Goal: Task Accomplishment & Management: Manage account settings

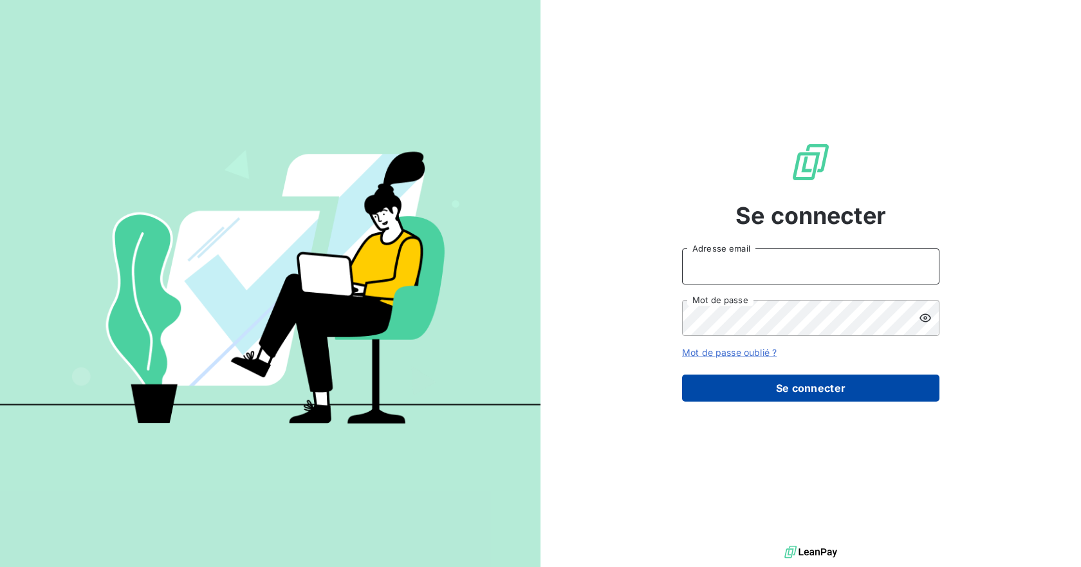
type input "[PERSON_NAME][EMAIL_ADDRESS][PERSON_NAME][DOMAIN_NAME]"
click at [816, 389] on button "Se connecter" at bounding box center [810, 387] width 257 height 27
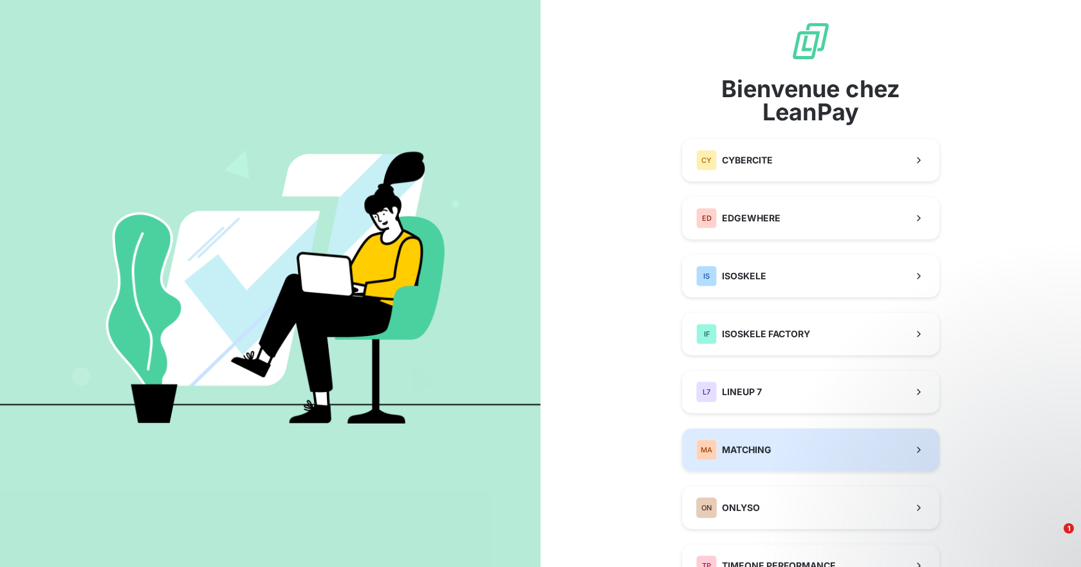
click at [767, 445] on button "MA MATCHING" at bounding box center [810, 449] width 257 height 42
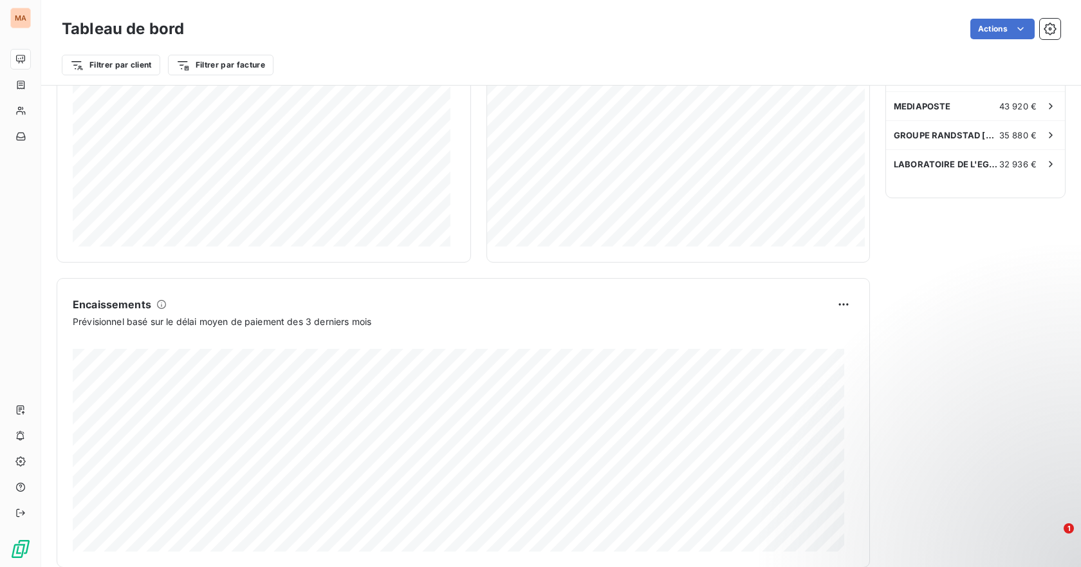
scroll to position [382, 0]
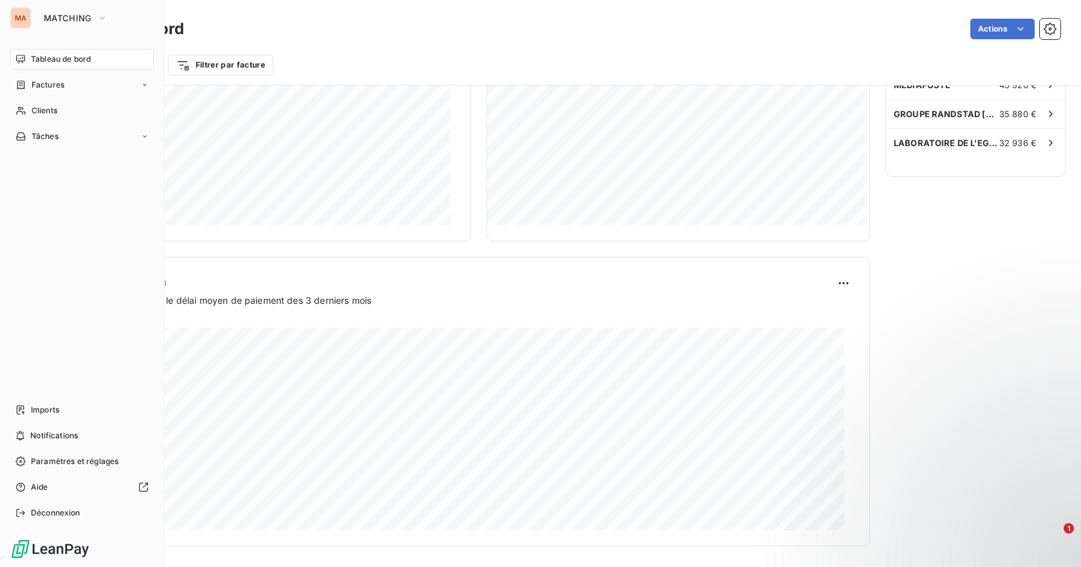
click at [84, 59] on span "Tableau de bord" at bounding box center [61, 59] width 60 height 12
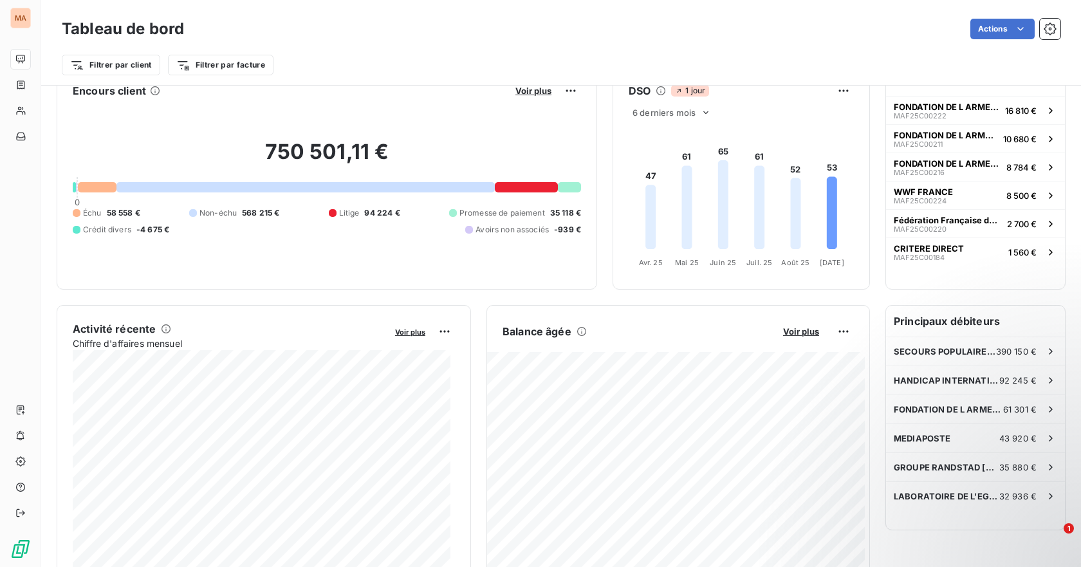
scroll to position [0, 0]
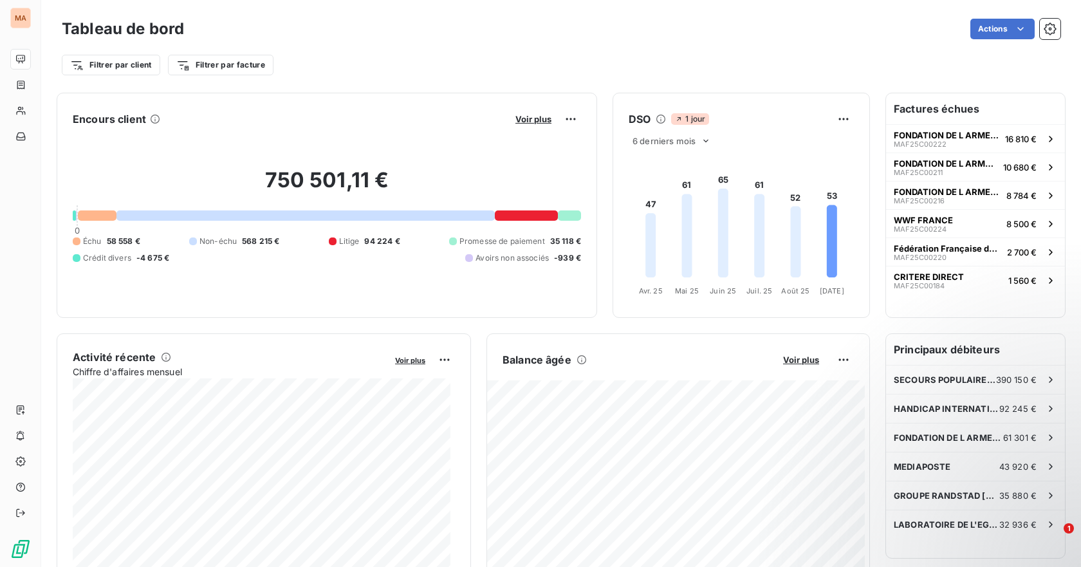
click at [1016, 27] on html "MA Tableau de bord Actions Filtrer par client Filtrer par facture Encours clien…" at bounding box center [540, 283] width 1081 height 567
click at [1044, 32] on icon "button" at bounding box center [1050, 29] width 12 height 12
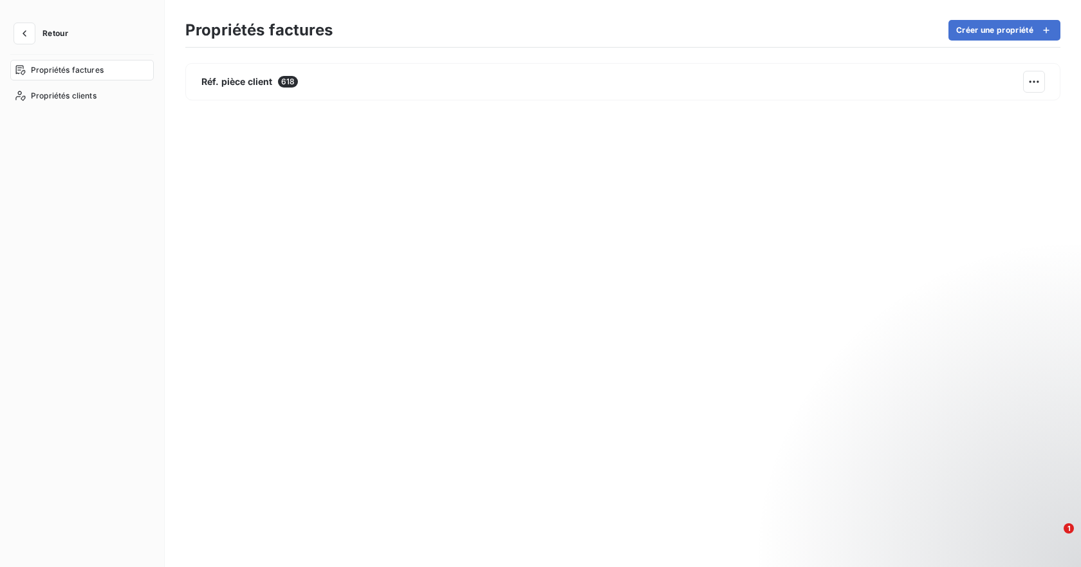
click at [52, 30] on span "Retour" at bounding box center [55, 34] width 26 height 8
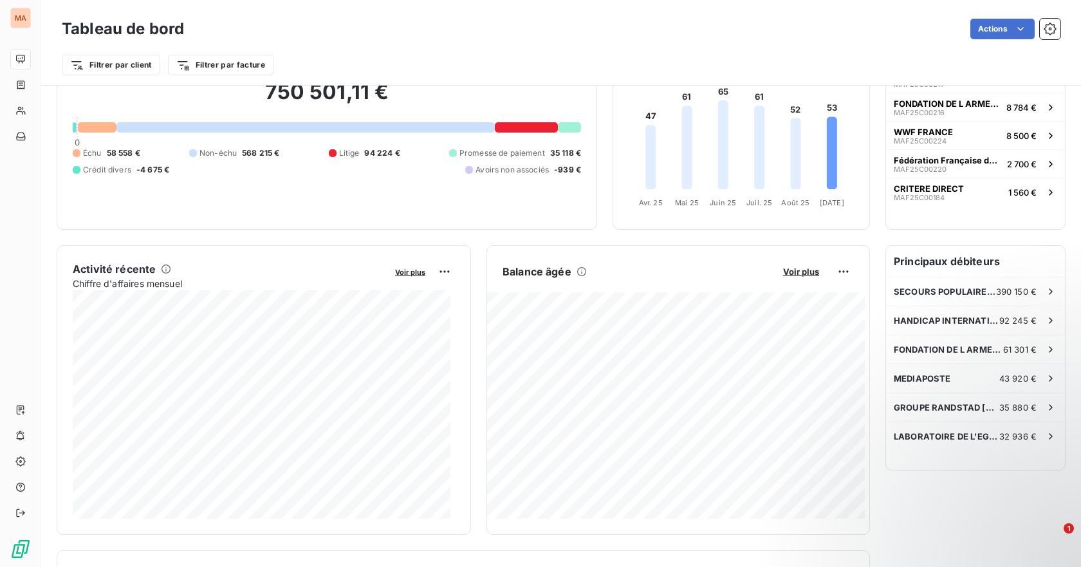
scroll to position [66, 0]
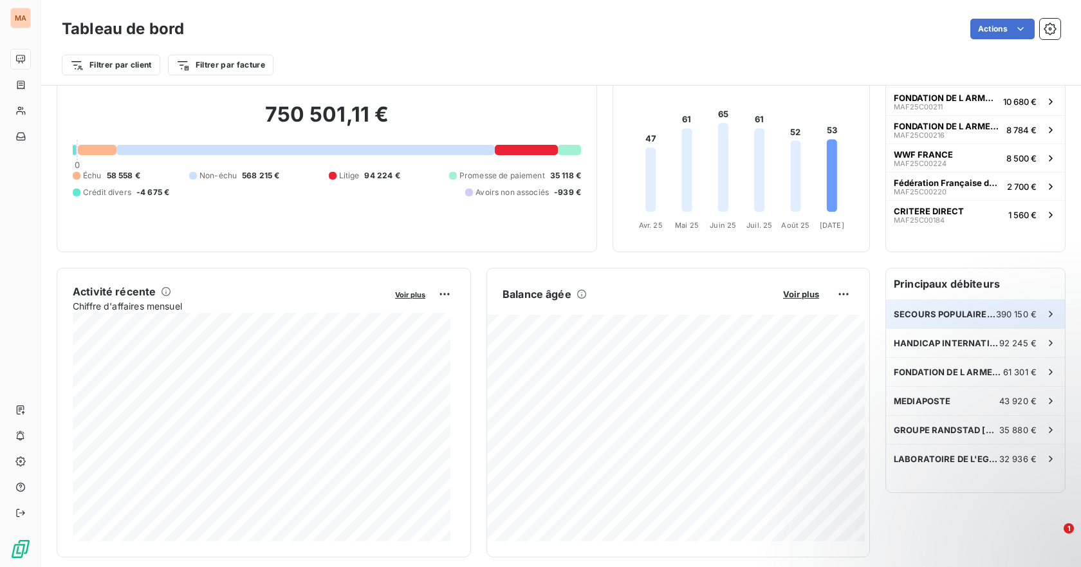
click at [980, 309] on span "SECOURS POPULAIRE FRANCAIS" at bounding box center [945, 314] width 102 height 10
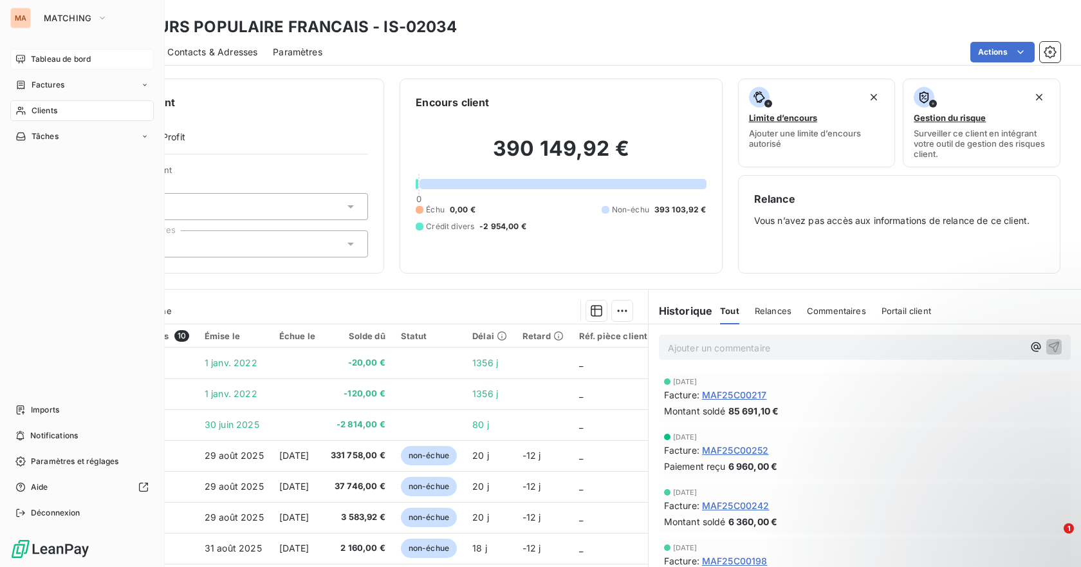
click at [74, 56] on span "Tableau de bord" at bounding box center [61, 59] width 60 height 12
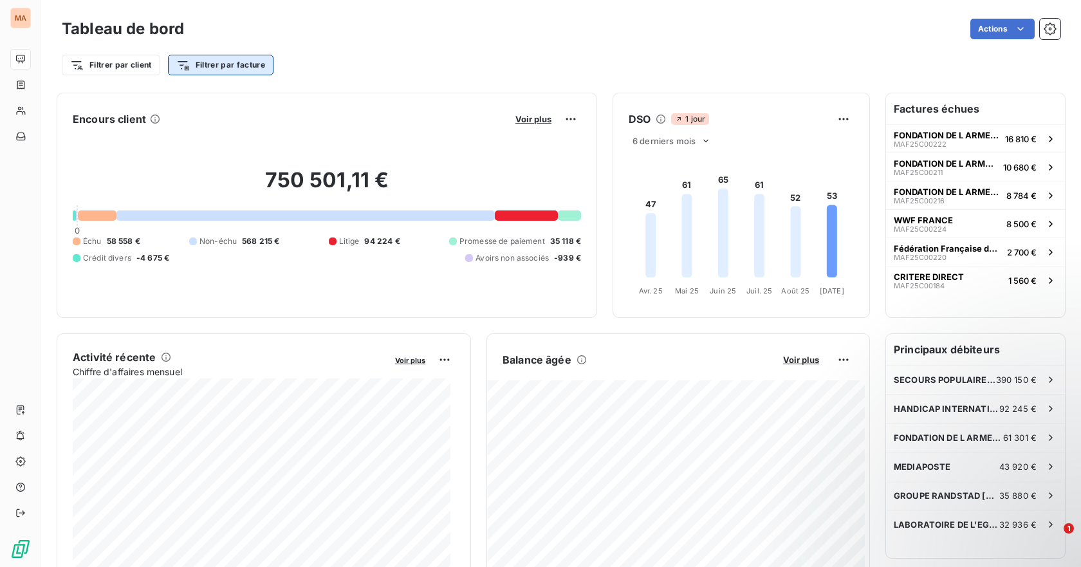
click at [193, 60] on html "MA Tableau de bord Actions Filtrer par client Filtrer par facture Encours clien…" at bounding box center [540, 283] width 1081 height 567
click at [193, 60] on html "MA Tableau de bord Actions Filtrer par client Filtrer par facture Rechercher et…" at bounding box center [540, 283] width 1081 height 567
click at [564, 118] on html "MA Tableau de bord Actions Filtrer par client Filtrer par facture Encours clien…" at bounding box center [540, 283] width 1081 height 567
click at [837, 118] on html "MA Tableau de bord Actions Filtrer par client Filtrer par facture Encours clien…" at bounding box center [540, 283] width 1081 height 567
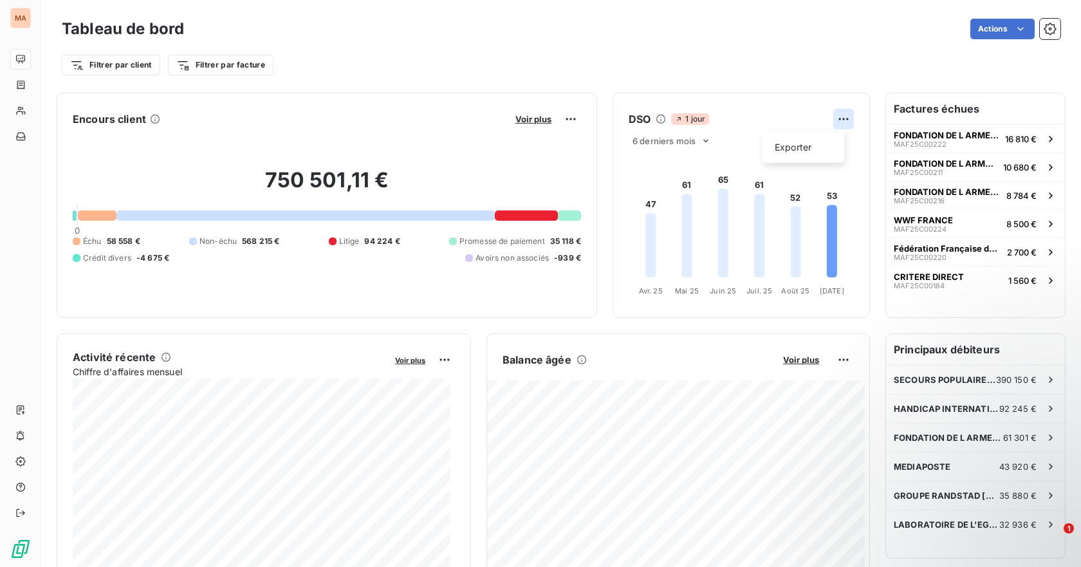
click at [837, 118] on html "MA Tableau de bord Actions Filtrer par client Filtrer par facture Encours clien…" at bounding box center [540, 283] width 1081 height 567
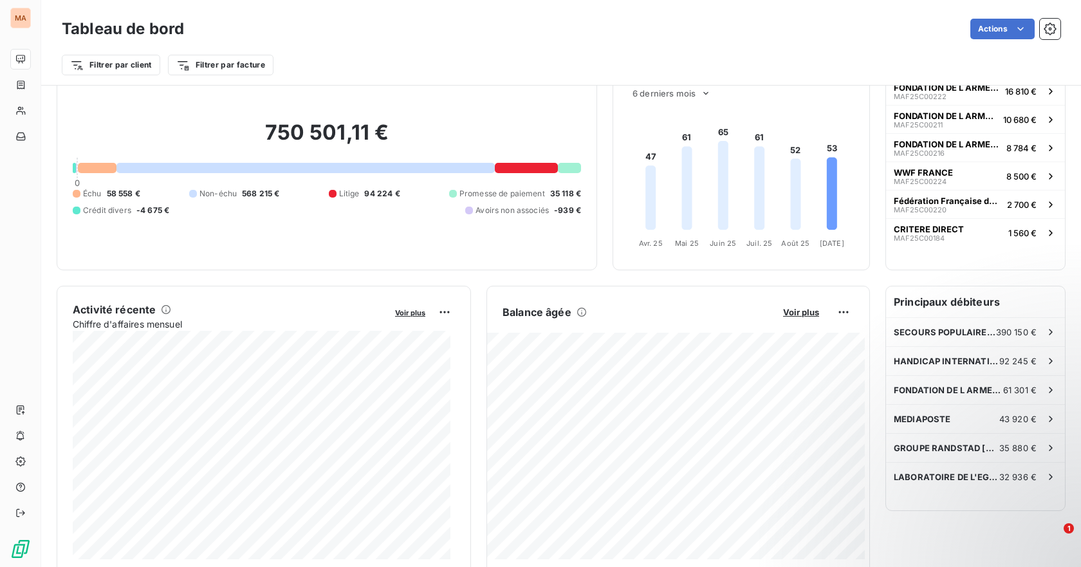
scroll to position [129, 0]
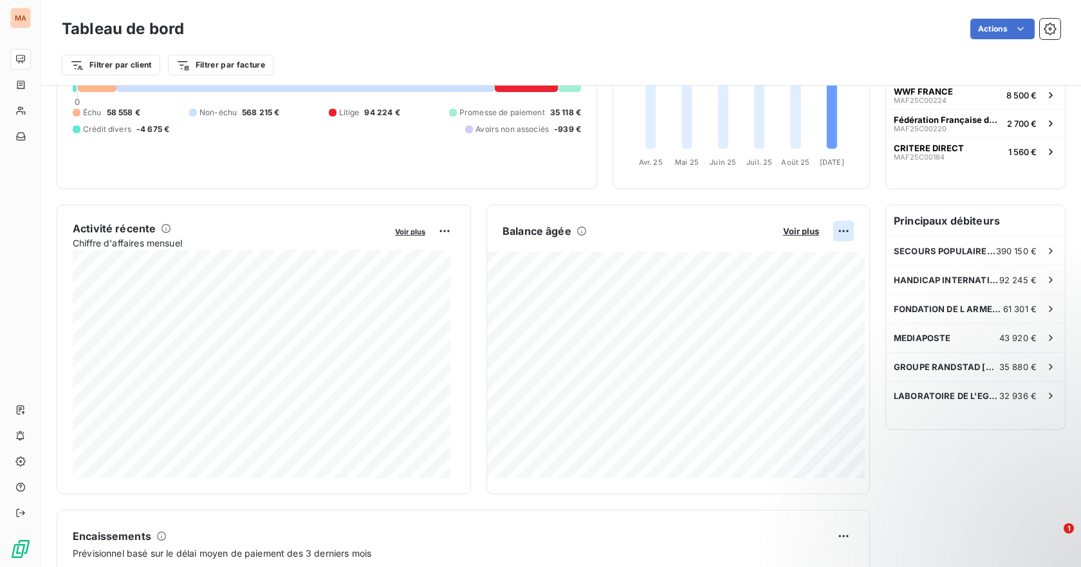
click at [829, 232] on html "MA Tableau de bord Actions Filtrer par client Filtrer par facture Encours clien…" at bounding box center [540, 283] width 1081 height 567
click at [828, 231] on html "MA Tableau de bord Actions Filtrer par client Filtrer par facture Encours clien…" at bounding box center [540, 283] width 1081 height 567
click at [787, 232] on span "Voir plus" at bounding box center [801, 231] width 36 height 10
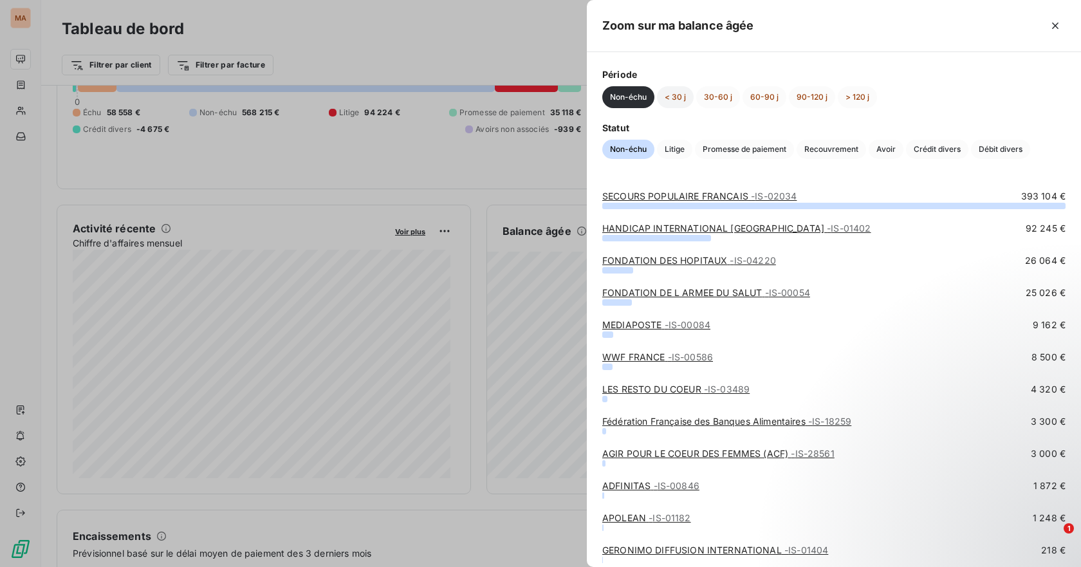
click at [678, 97] on button "< 30 j" at bounding box center [675, 97] width 37 height 22
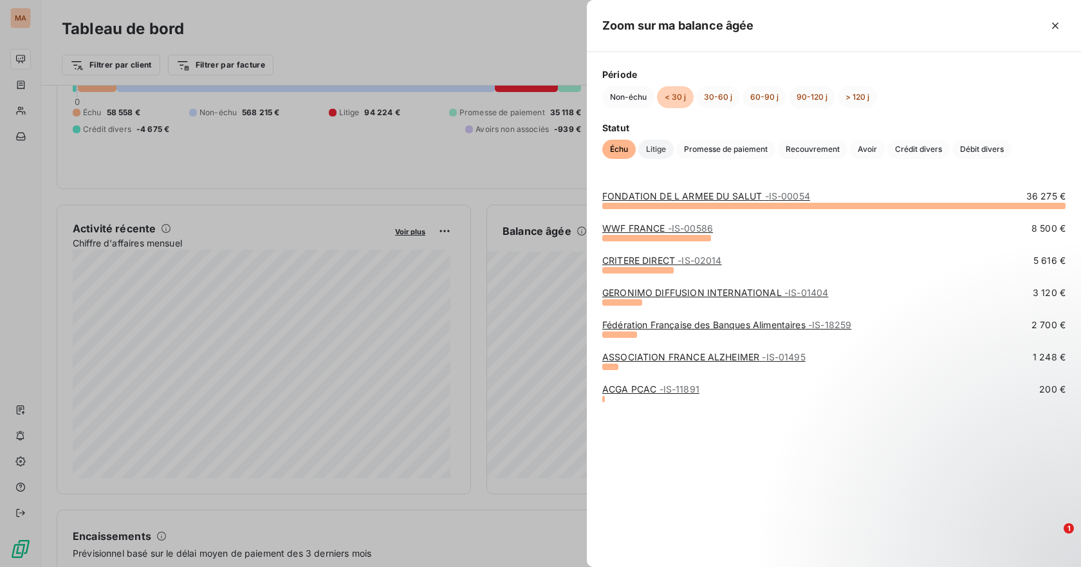
click at [654, 151] on span "Litige" at bounding box center [655, 149] width 35 height 19
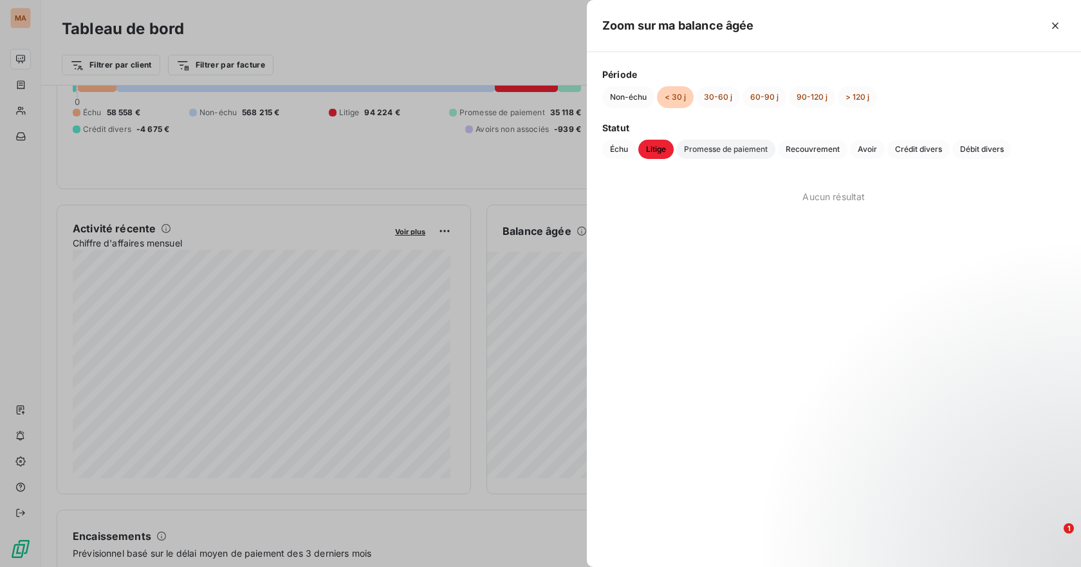
click at [750, 151] on span "Promesse de paiement" at bounding box center [725, 149] width 99 height 19
click at [620, 150] on span "Échu" at bounding box center [618, 149] width 33 height 19
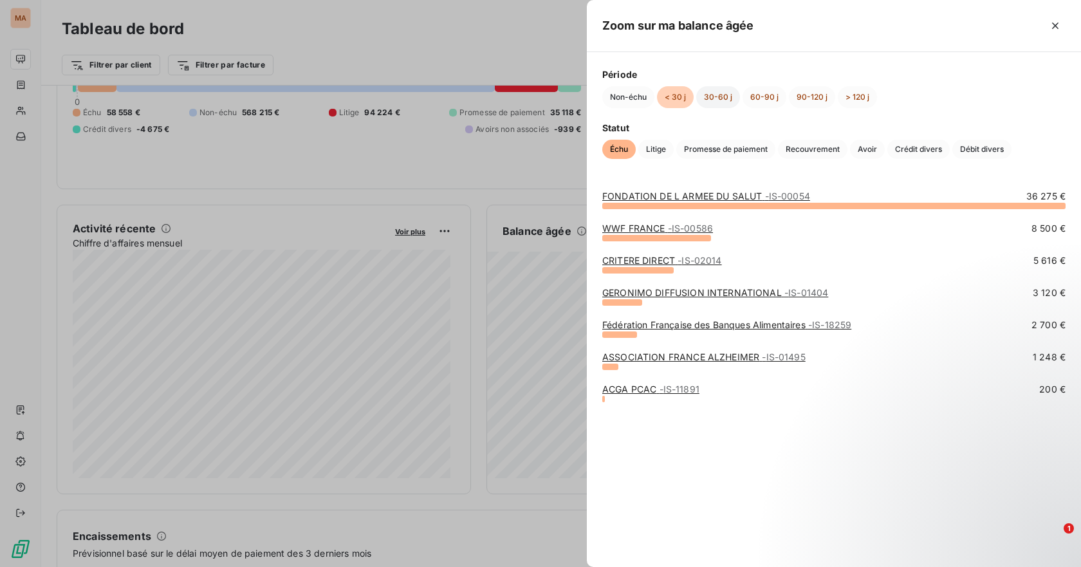
click at [715, 96] on button "30-60 j" at bounding box center [718, 97] width 44 height 22
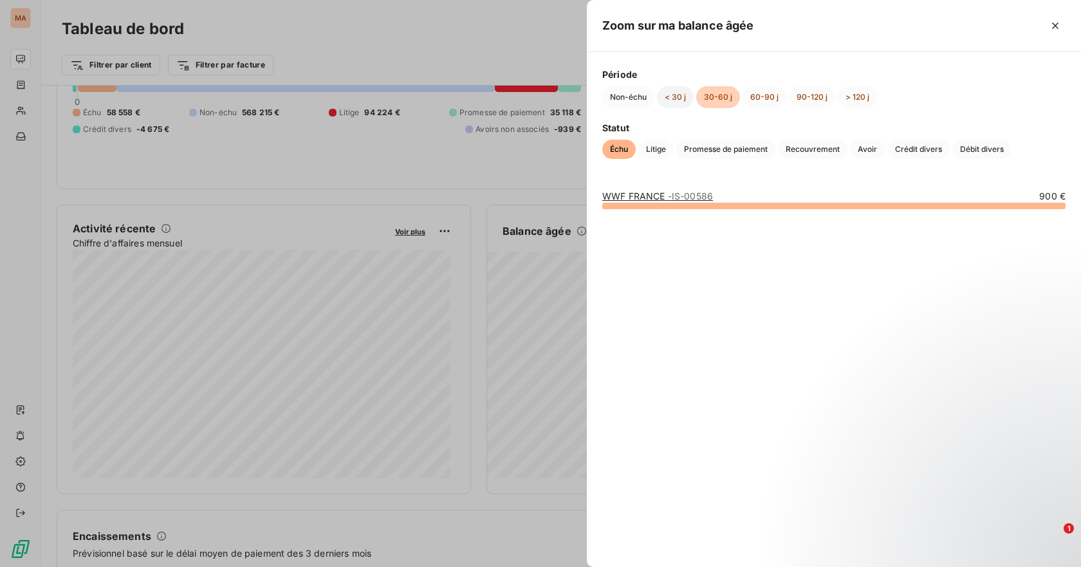
click at [676, 95] on button "< 30 j" at bounding box center [675, 97] width 37 height 22
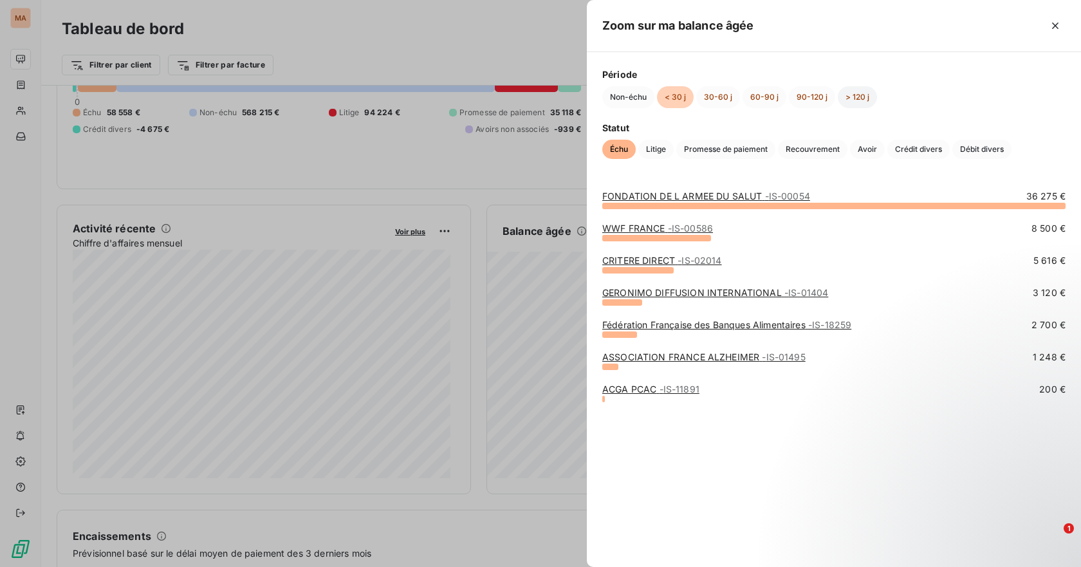
click at [860, 94] on button "> 120 j" at bounding box center [857, 97] width 39 height 22
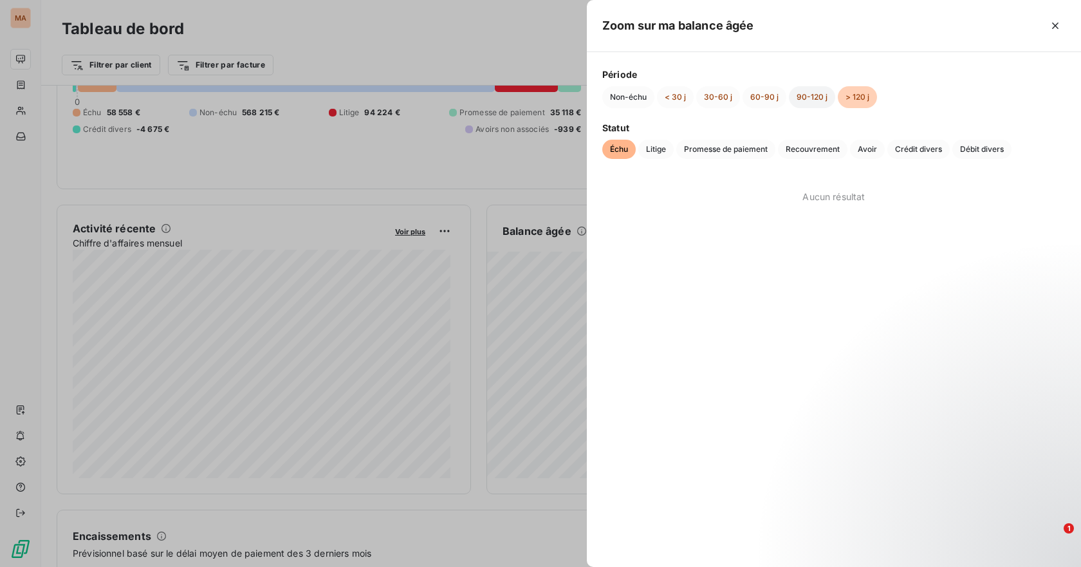
click at [815, 91] on button "90-120 j" at bounding box center [812, 97] width 46 height 22
click at [760, 95] on button "60-90 j" at bounding box center [764, 97] width 44 height 22
click at [709, 95] on button "30-60 j" at bounding box center [718, 97] width 44 height 22
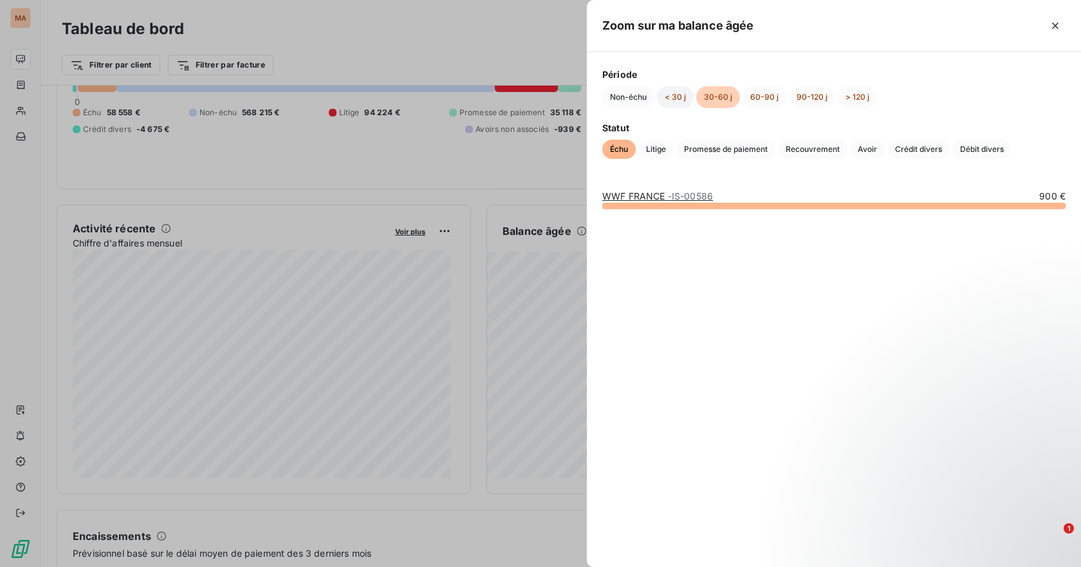
click at [675, 100] on button "< 30 j" at bounding box center [675, 97] width 37 height 22
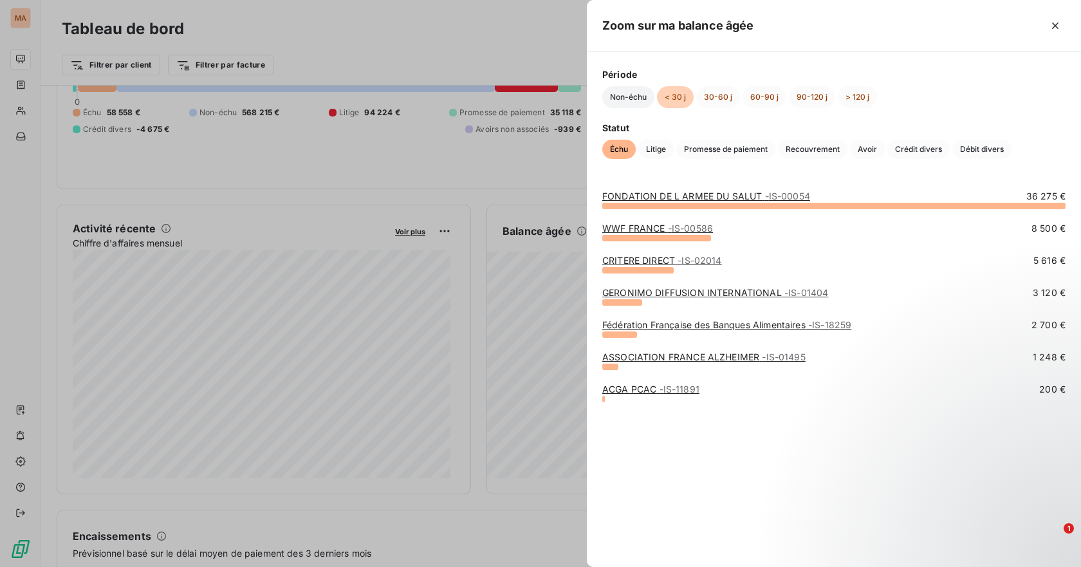
click at [641, 94] on button "Non-échu" at bounding box center [628, 97] width 52 height 22
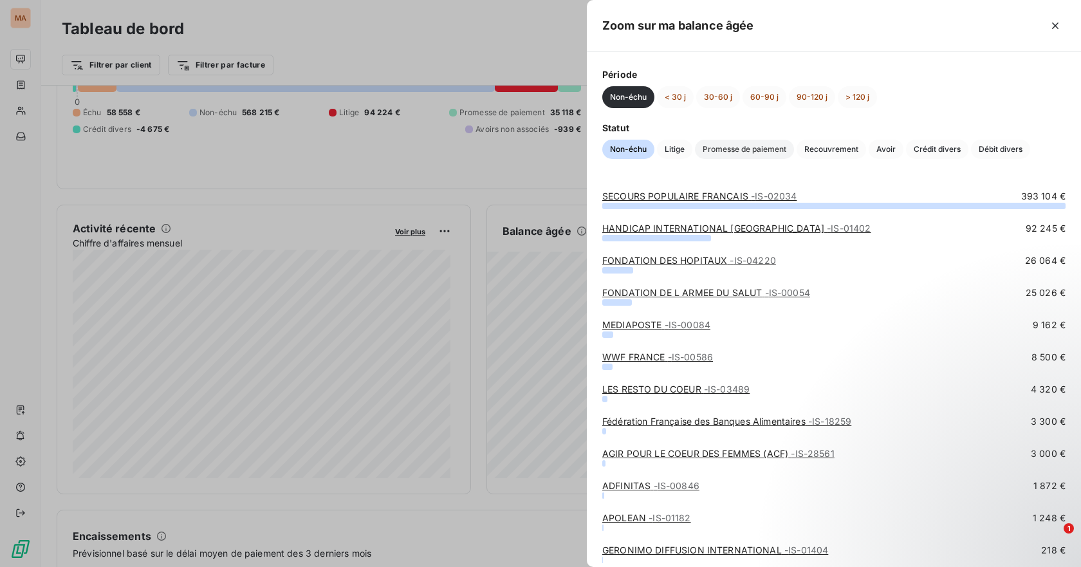
click at [757, 147] on span "Promesse de paiement" at bounding box center [744, 149] width 99 height 19
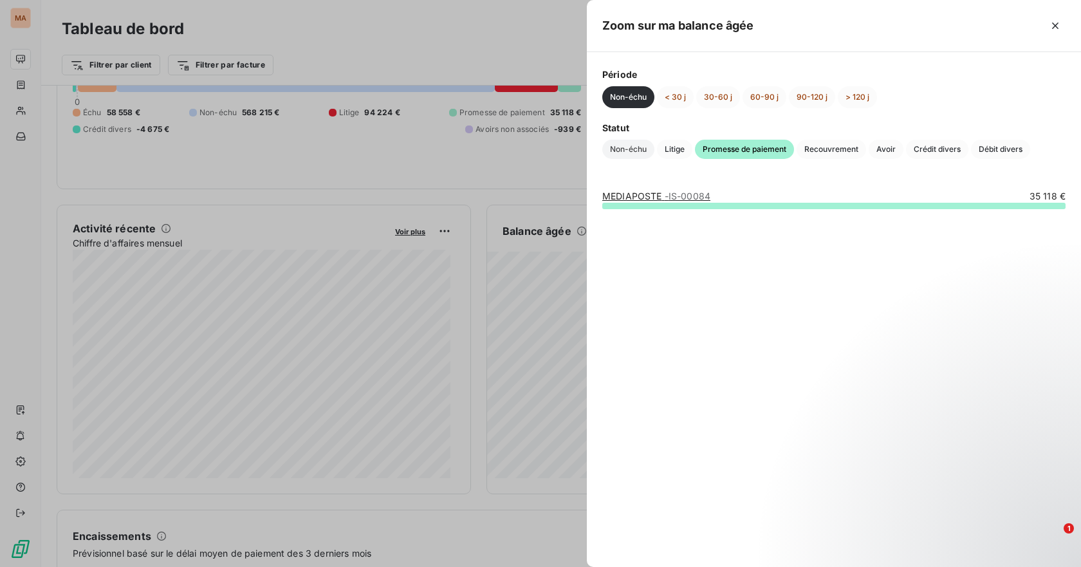
click at [620, 154] on span "Non-échu" at bounding box center [628, 149] width 52 height 19
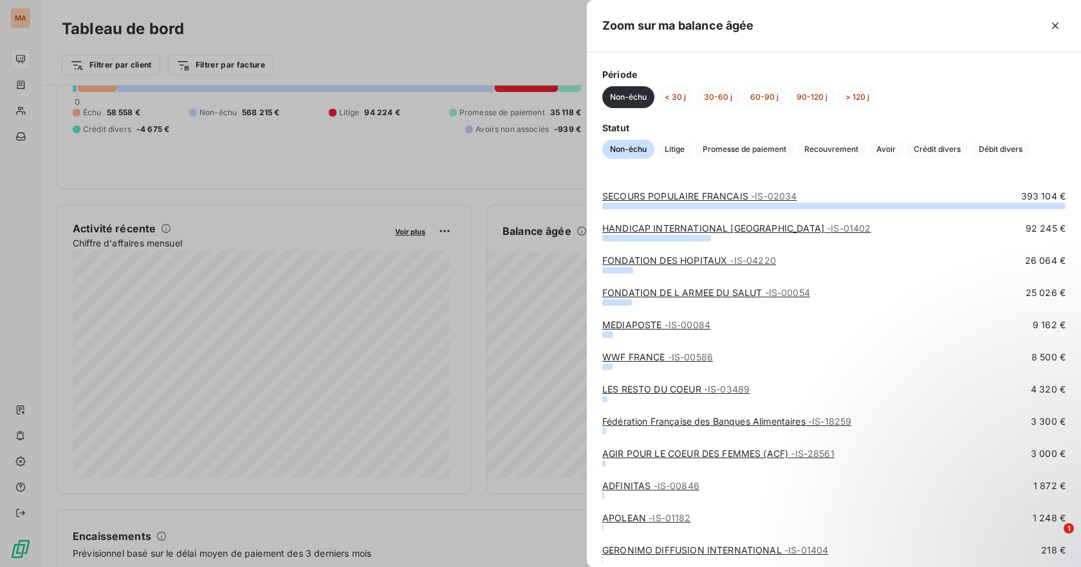
click at [383, 11] on div at bounding box center [540, 283] width 1081 height 567
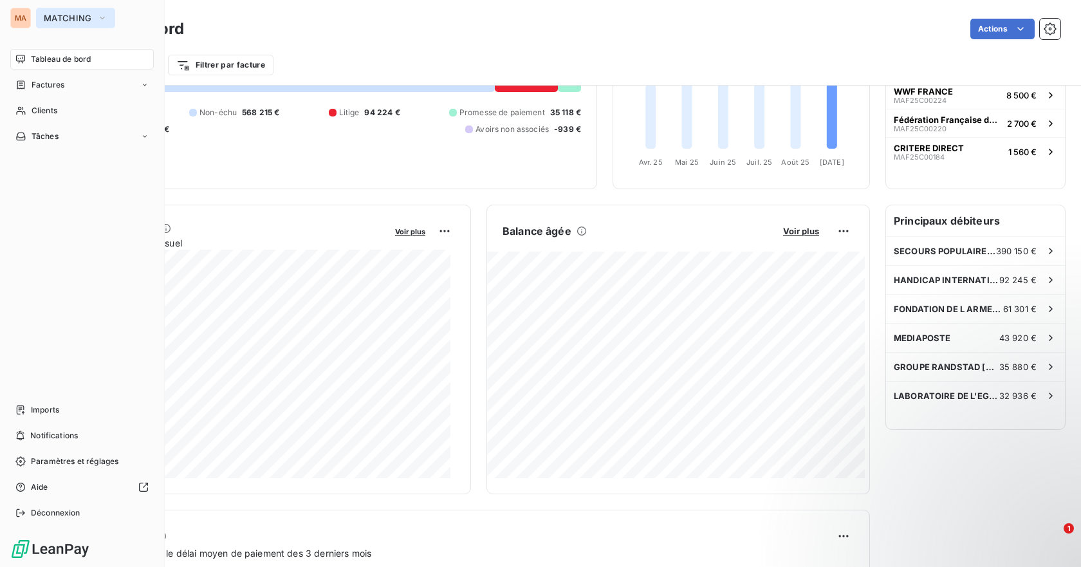
click at [104, 21] on icon "button" at bounding box center [102, 18] width 10 height 13
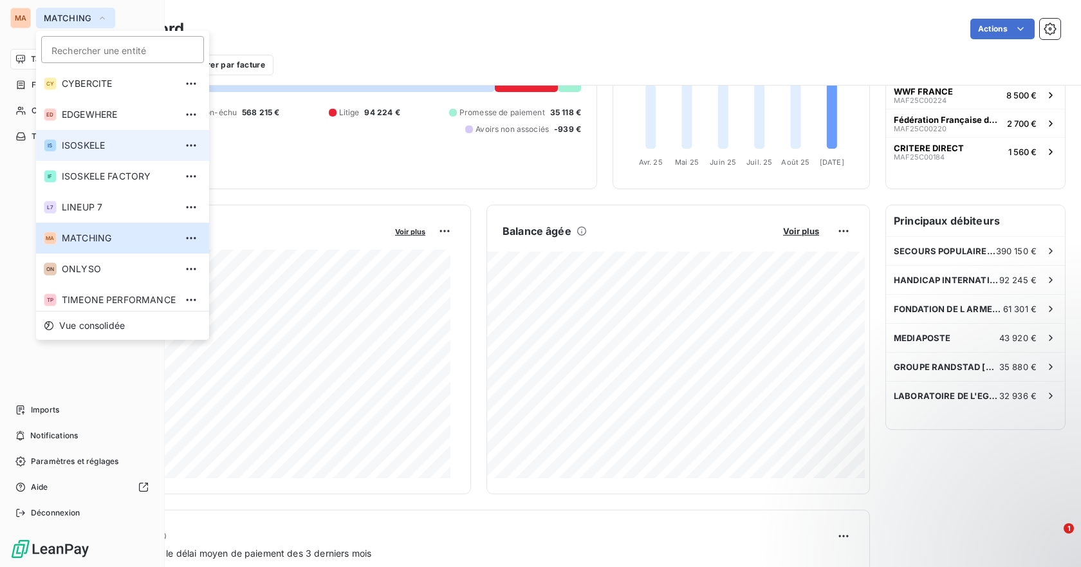
click at [88, 141] on span "ISOSKELE" at bounding box center [119, 145] width 114 height 13
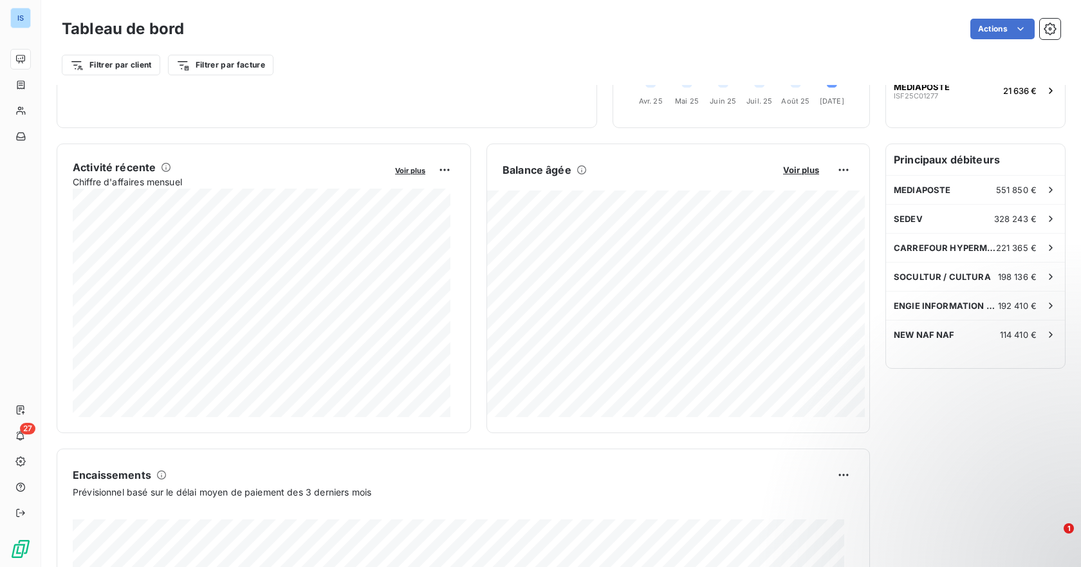
scroll to position [0, 0]
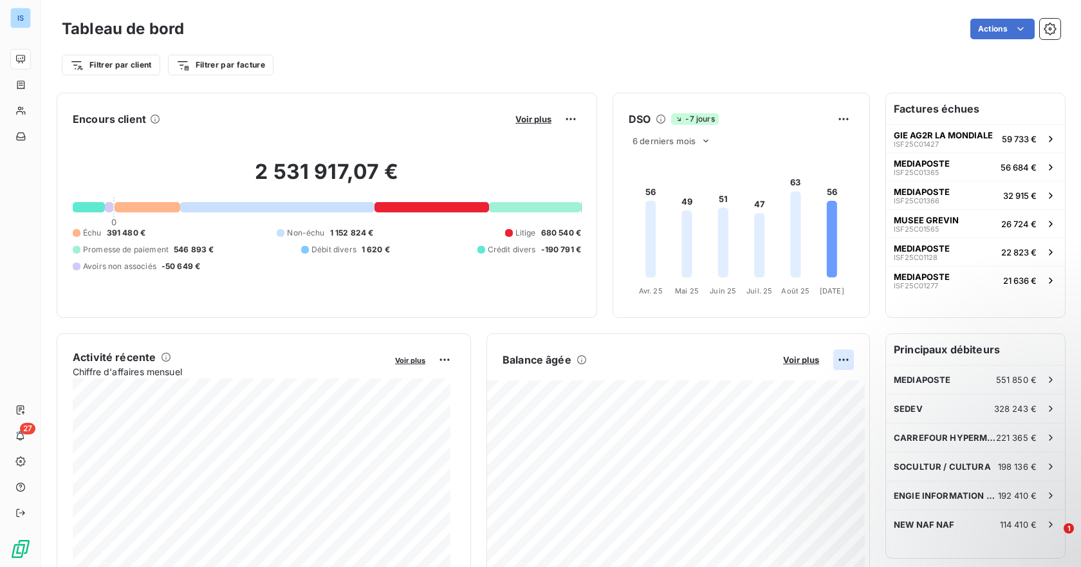
click at [834, 367] on html "IS 27 Tableau de bord Actions Filtrer par client Filtrer par facture Encours cl…" at bounding box center [540, 283] width 1081 height 567
click at [794, 356] on html "IS 27 Tableau de bord Actions Filtrer par client Filtrer par facture Encours cl…" at bounding box center [540, 283] width 1081 height 567
click at [786, 359] on span "Voir plus" at bounding box center [801, 359] width 36 height 10
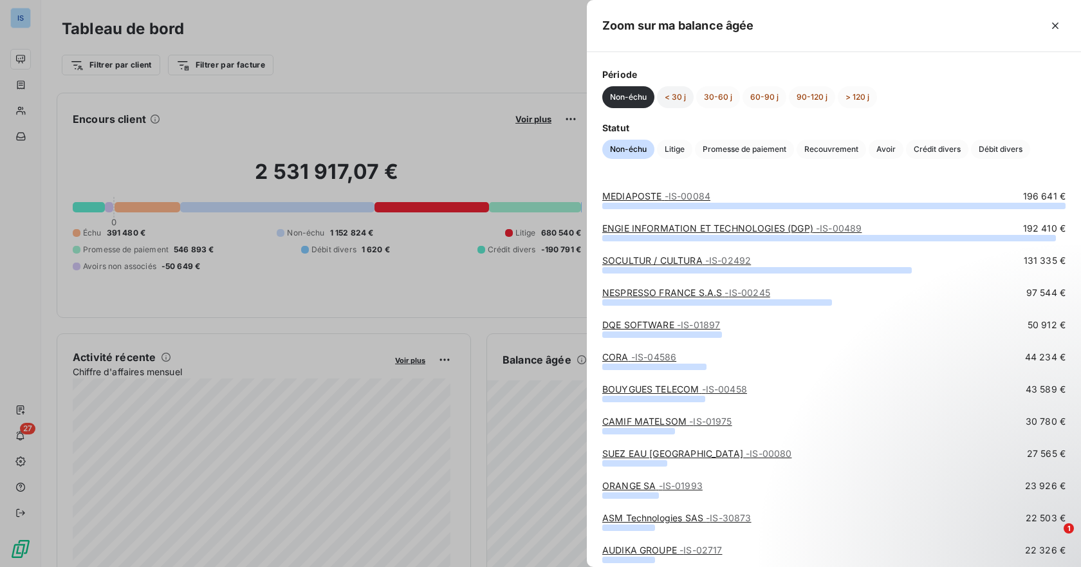
click at [676, 94] on button "< 30 j" at bounding box center [675, 97] width 37 height 22
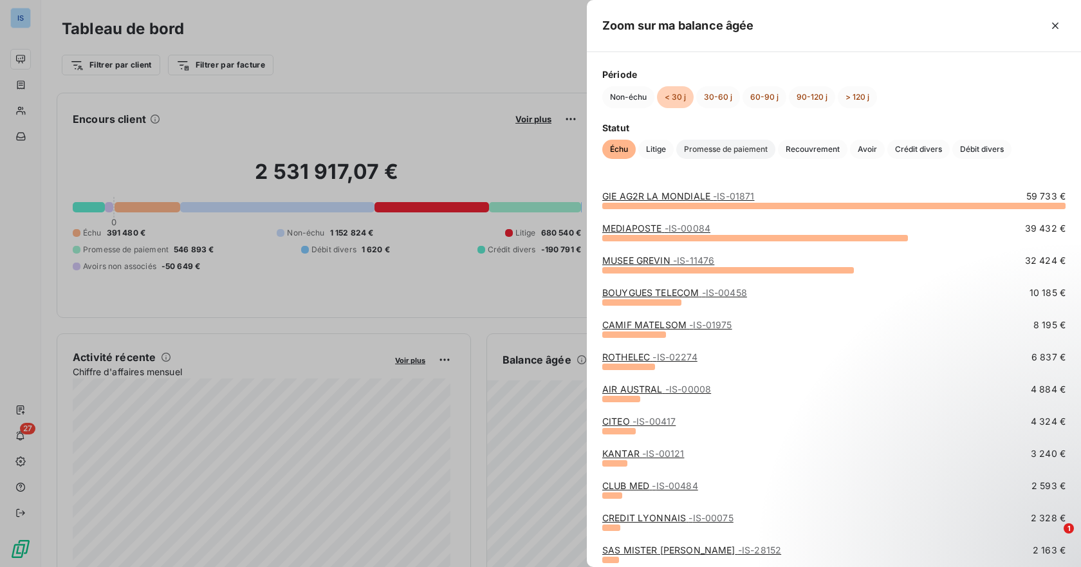
click at [743, 156] on span "Promesse de paiement" at bounding box center [725, 149] width 99 height 19
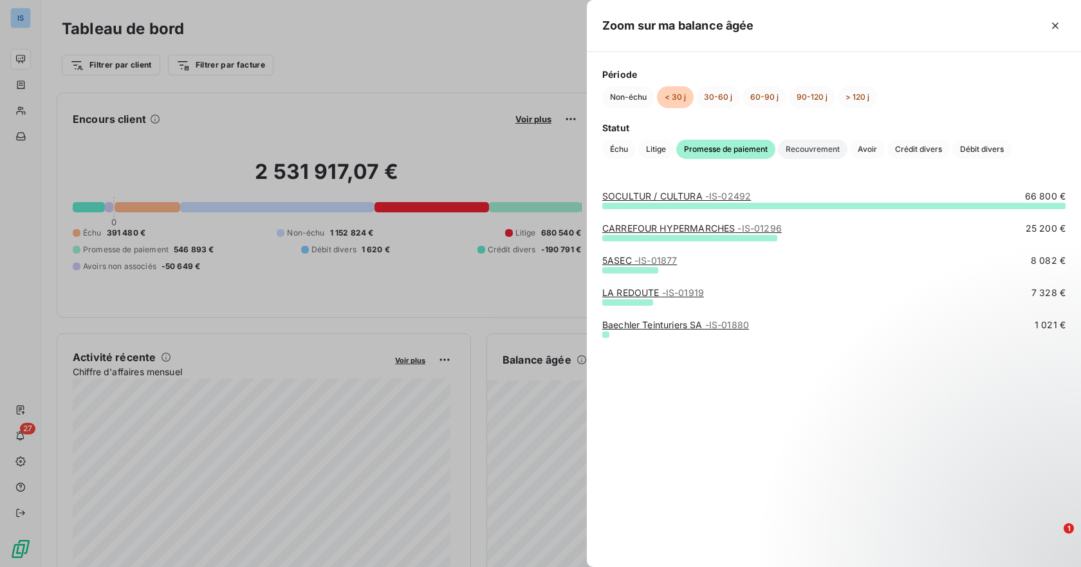
click at [838, 147] on span "Recouvrement" at bounding box center [812, 149] width 69 height 19
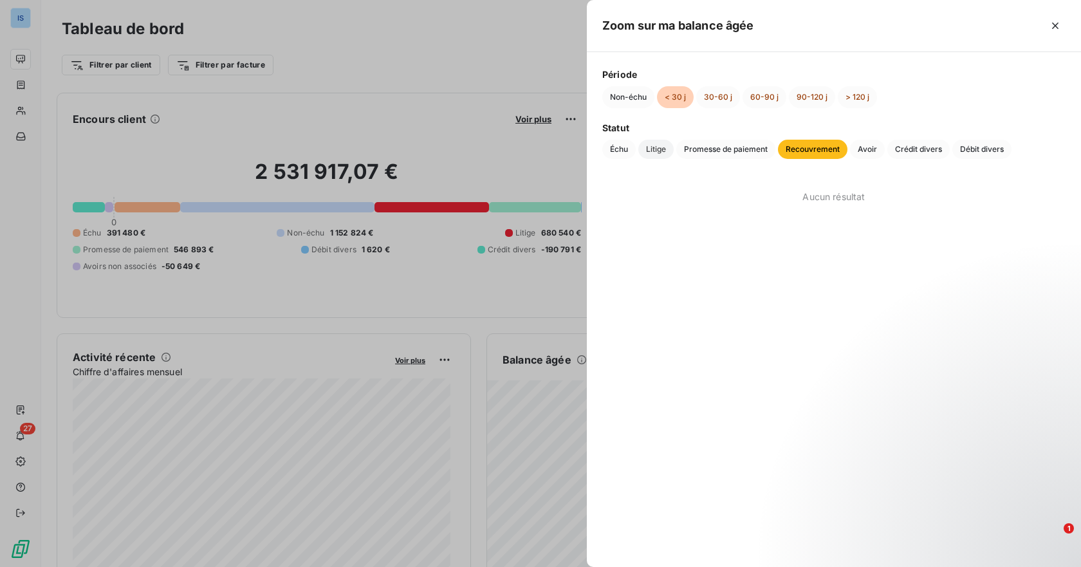
click at [655, 158] on span "Litige" at bounding box center [655, 149] width 35 height 19
click at [621, 151] on span "Échu" at bounding box center [618, 149] width 33 height 19
